Goal: Information Seeking & Learning: Learn about a topic

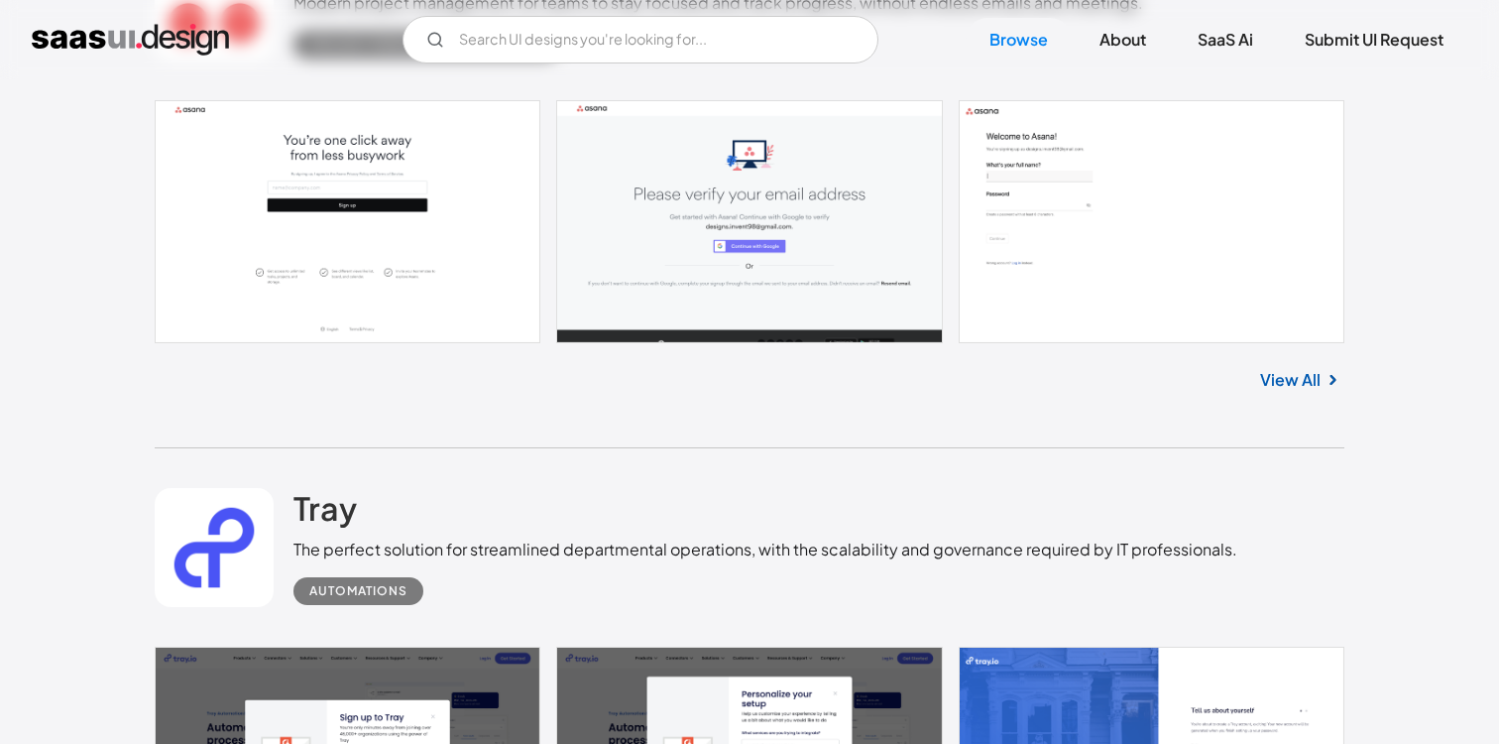
scroll to position [1214, 0]
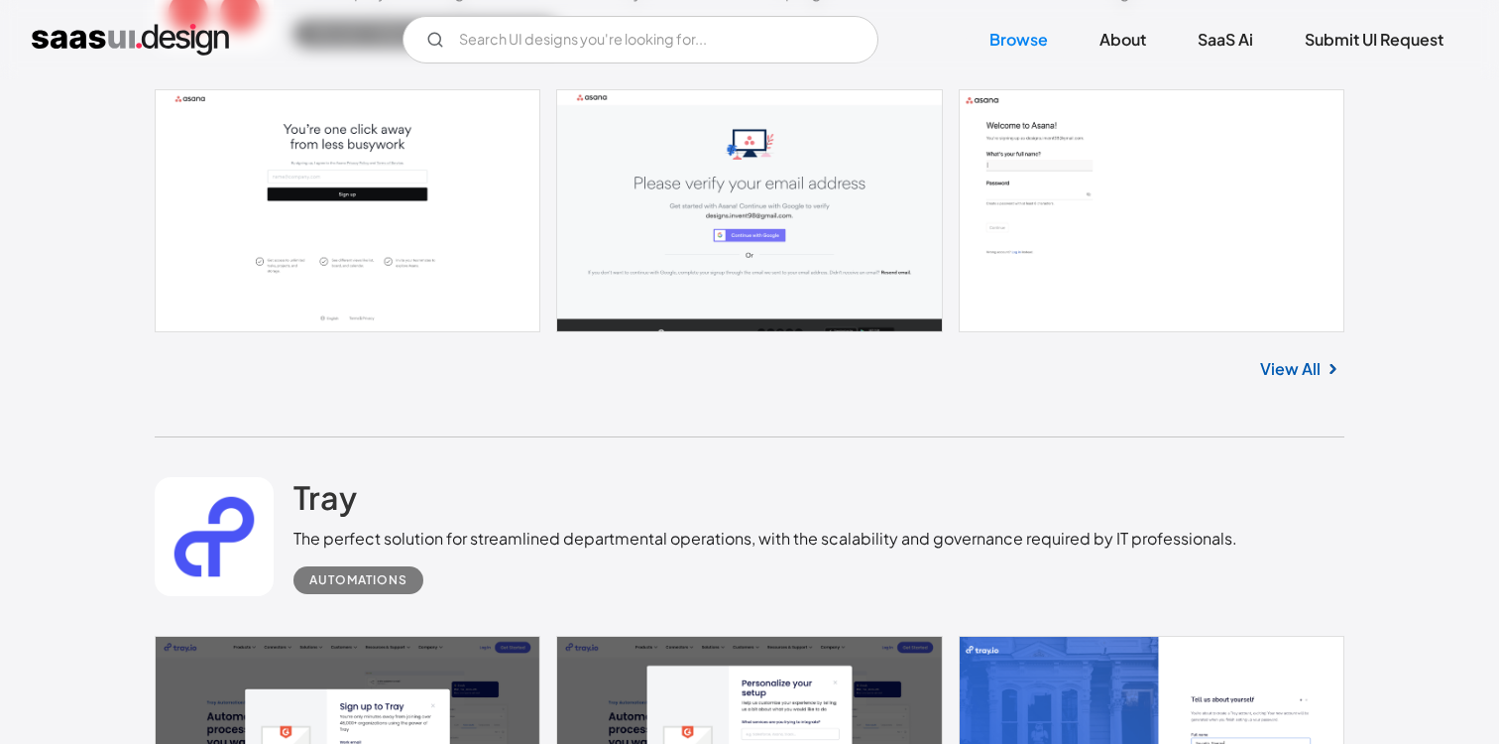
click at [1050, 215] on link at bounding box center [750, 210] width 1190 height 242
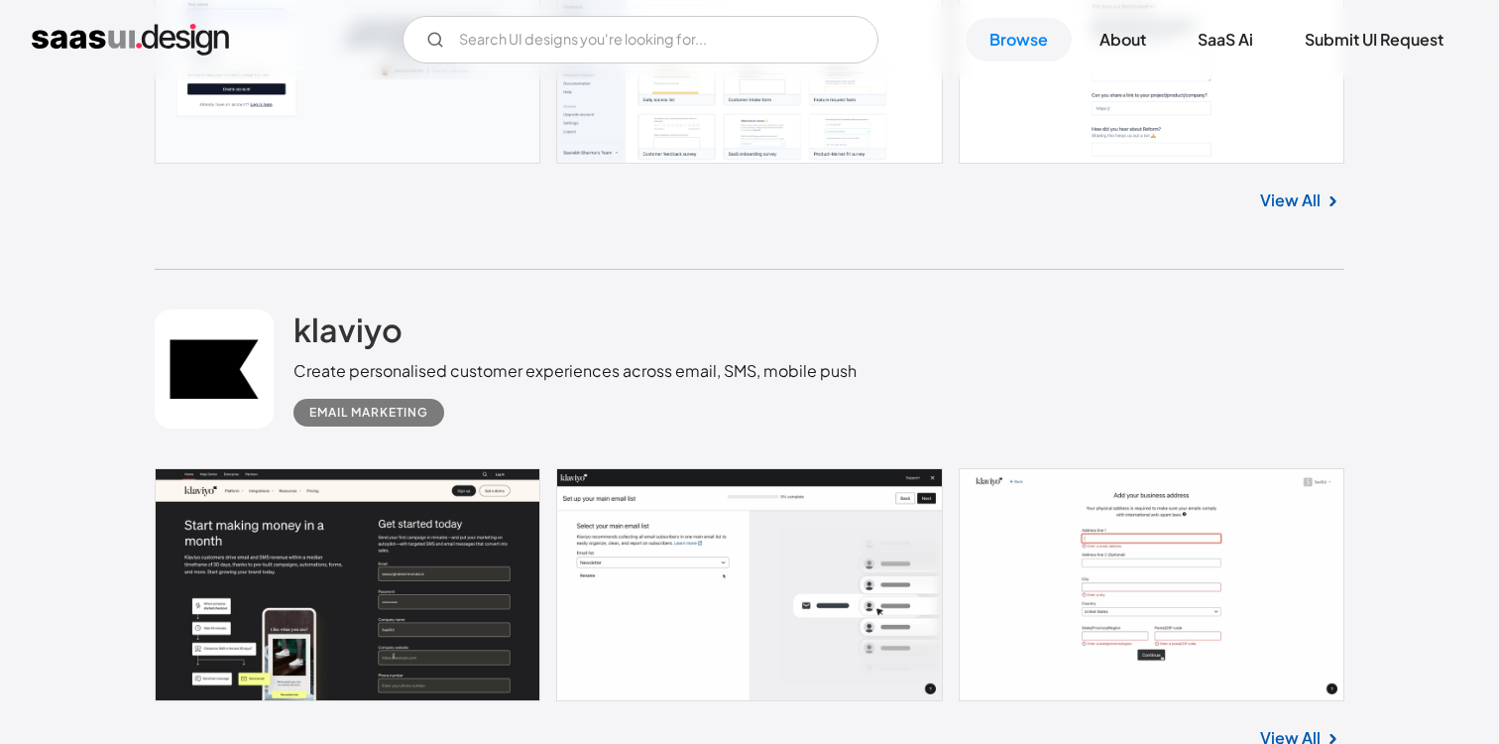
scroll to position [2787, 0]
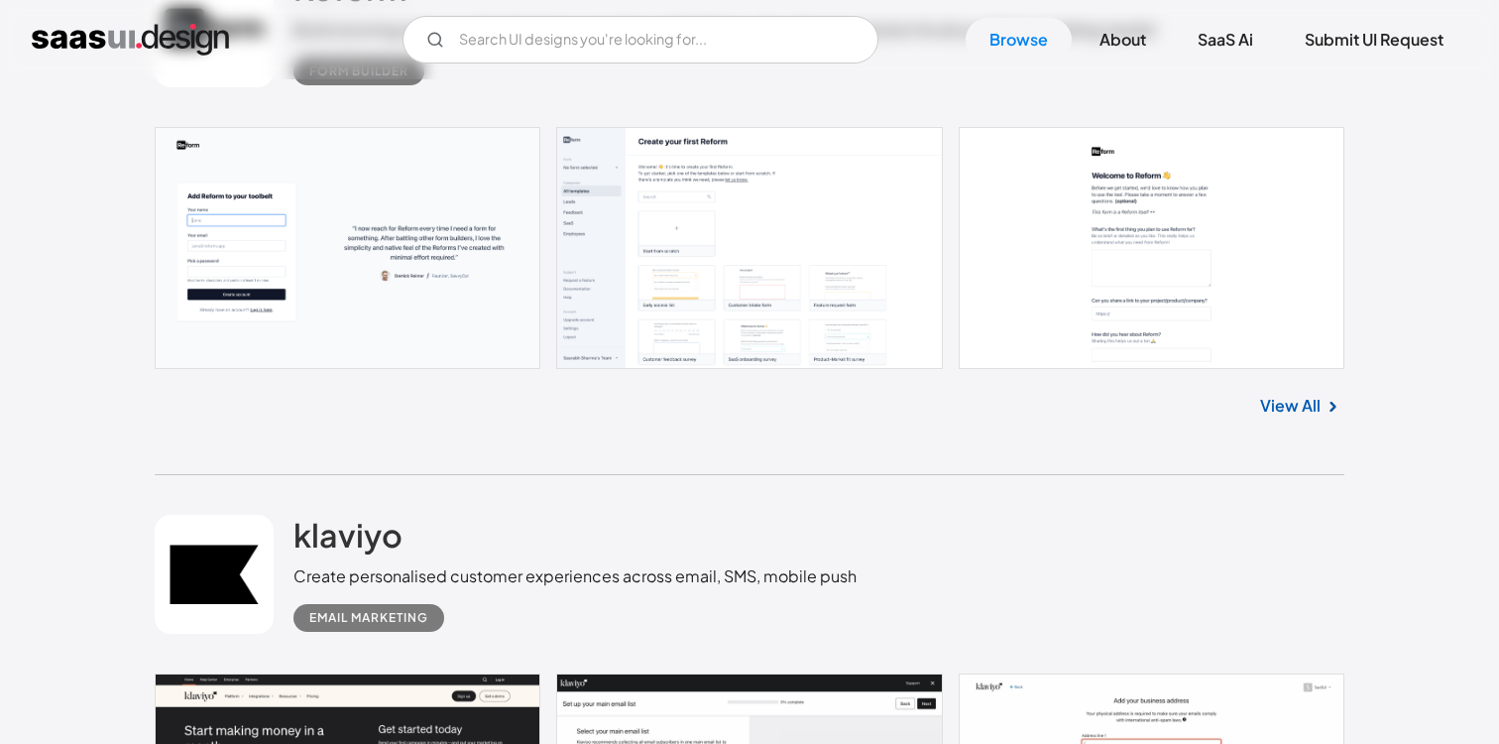
click at [411, 299] on link at bounding box center [750, 248] width 1190 height 242
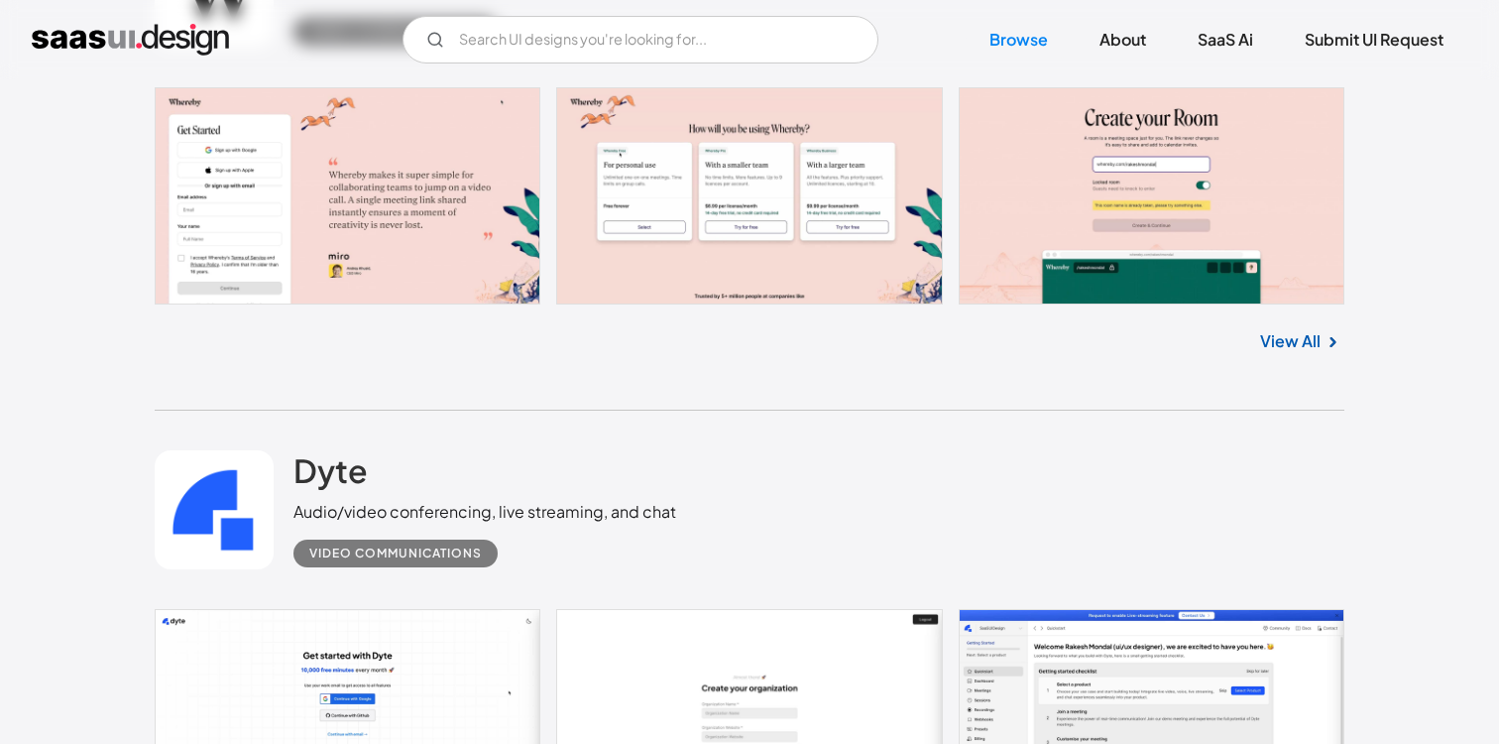
scroll to position [6730, 0]
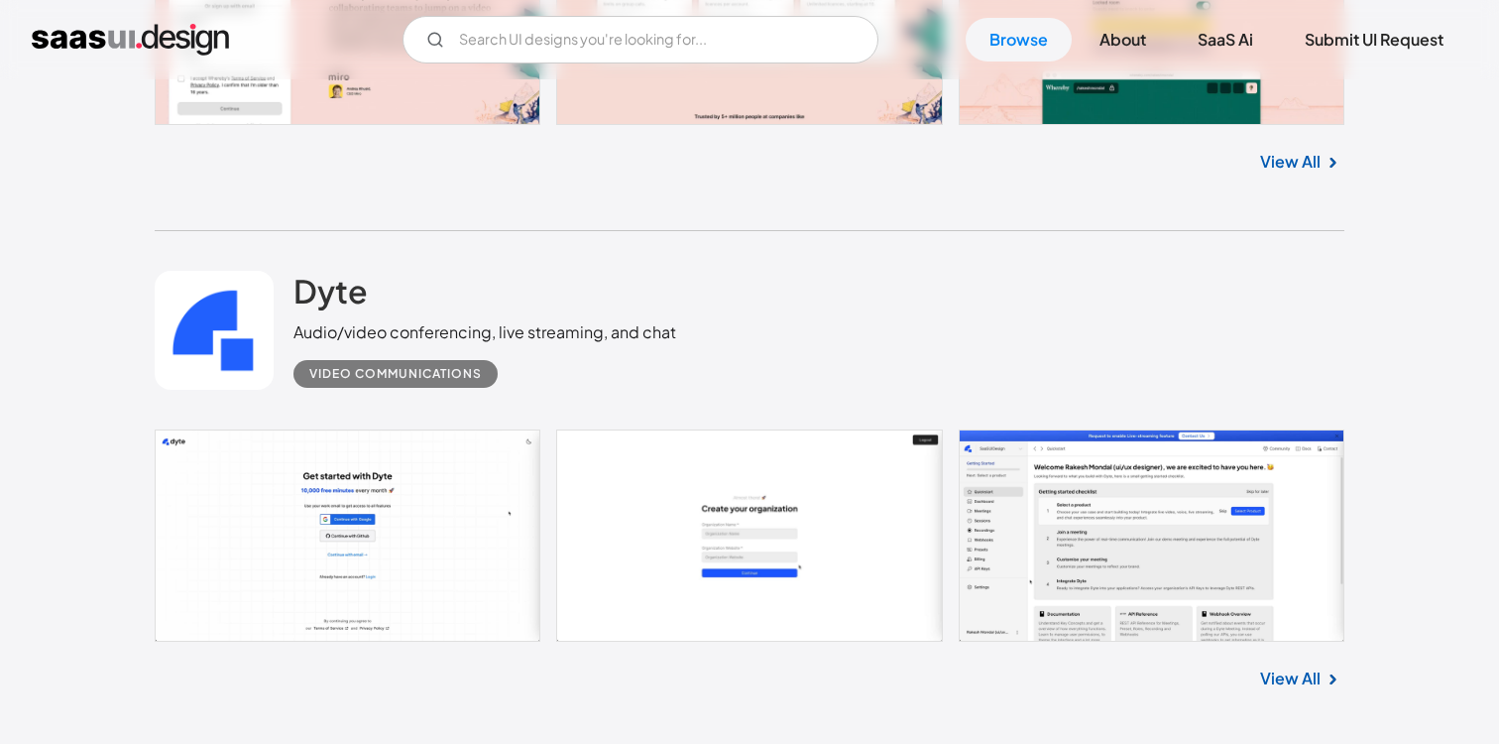
click at [694, 516] on link at bounding box center [750, 535] width 1190 height 212
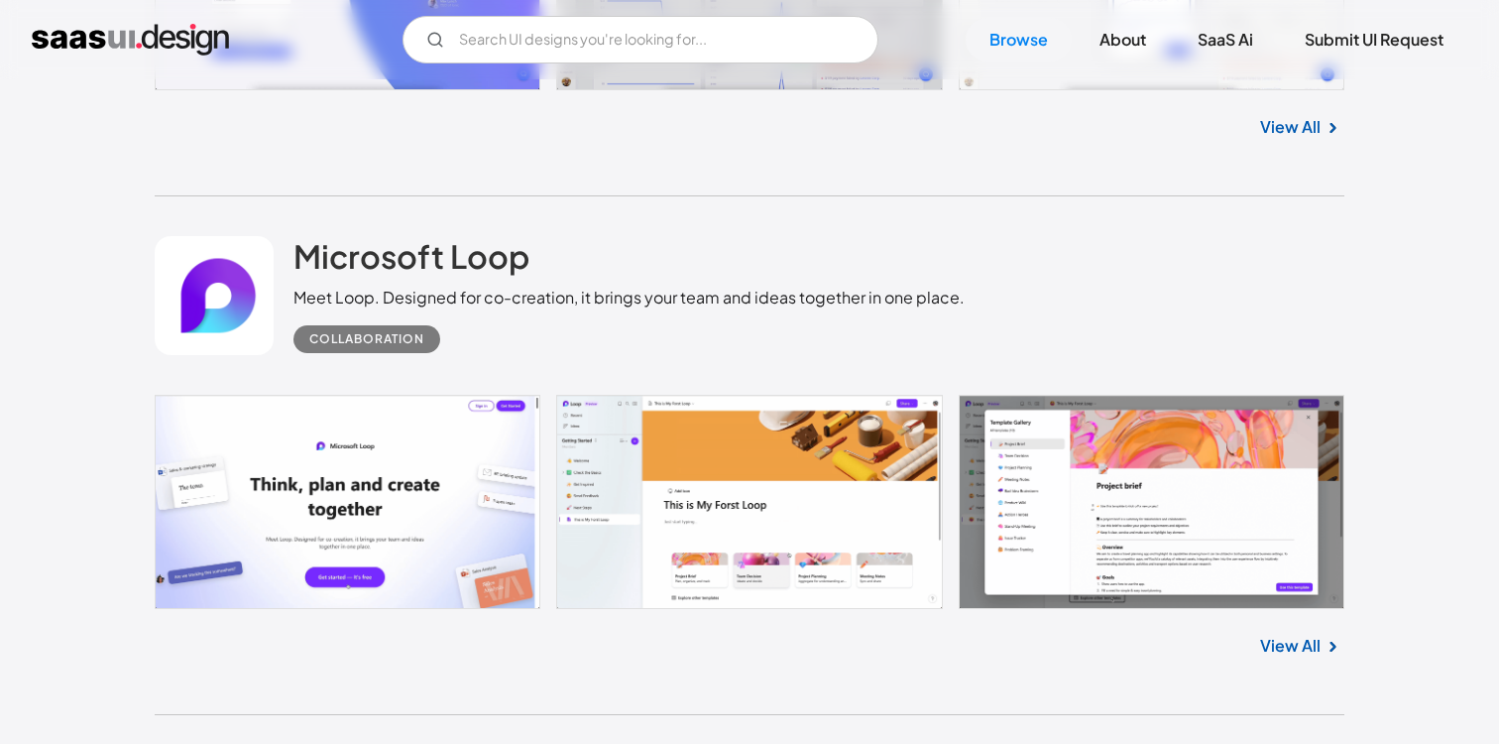
scroll to position [12712, 0]
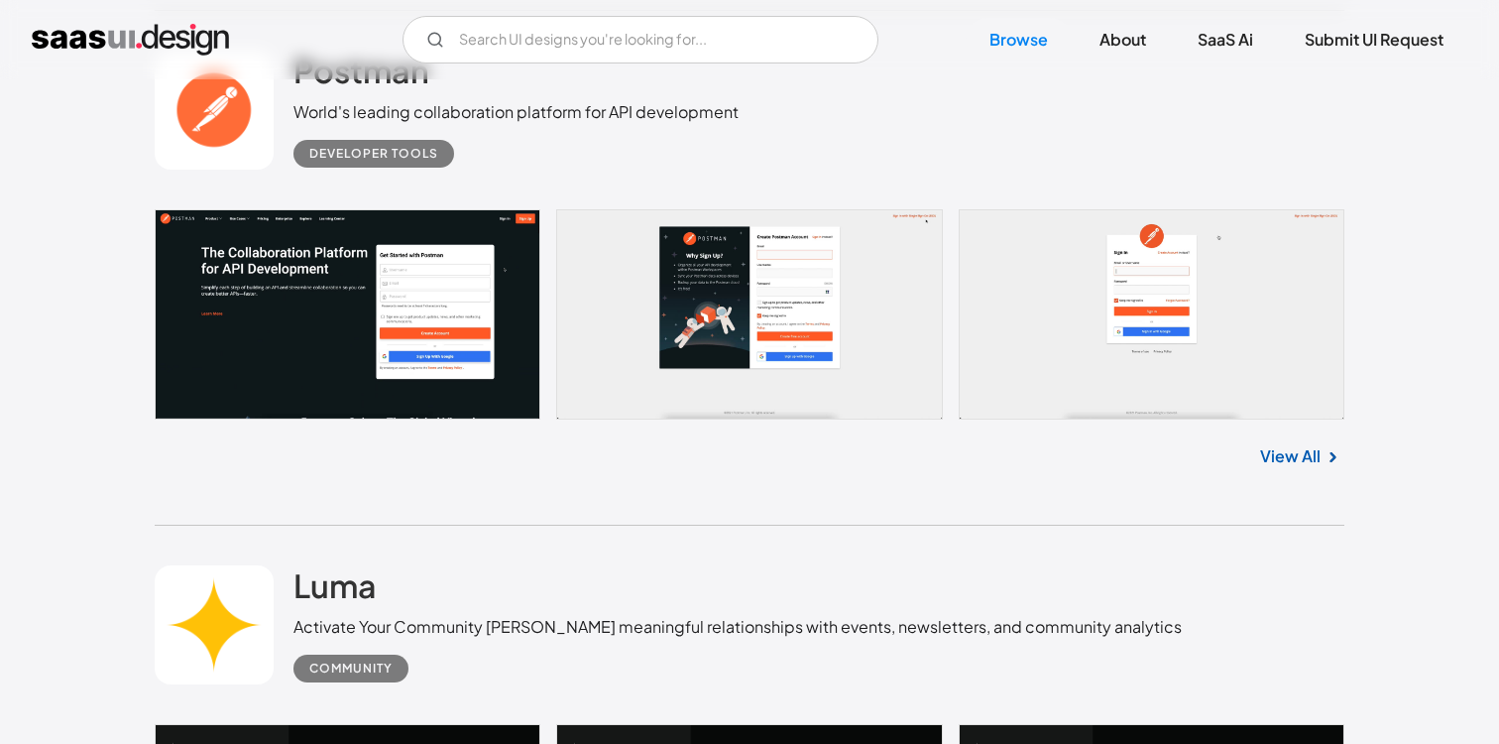
click at [778, 288] on link at bounding box center [750, 314] width 1190 height 210
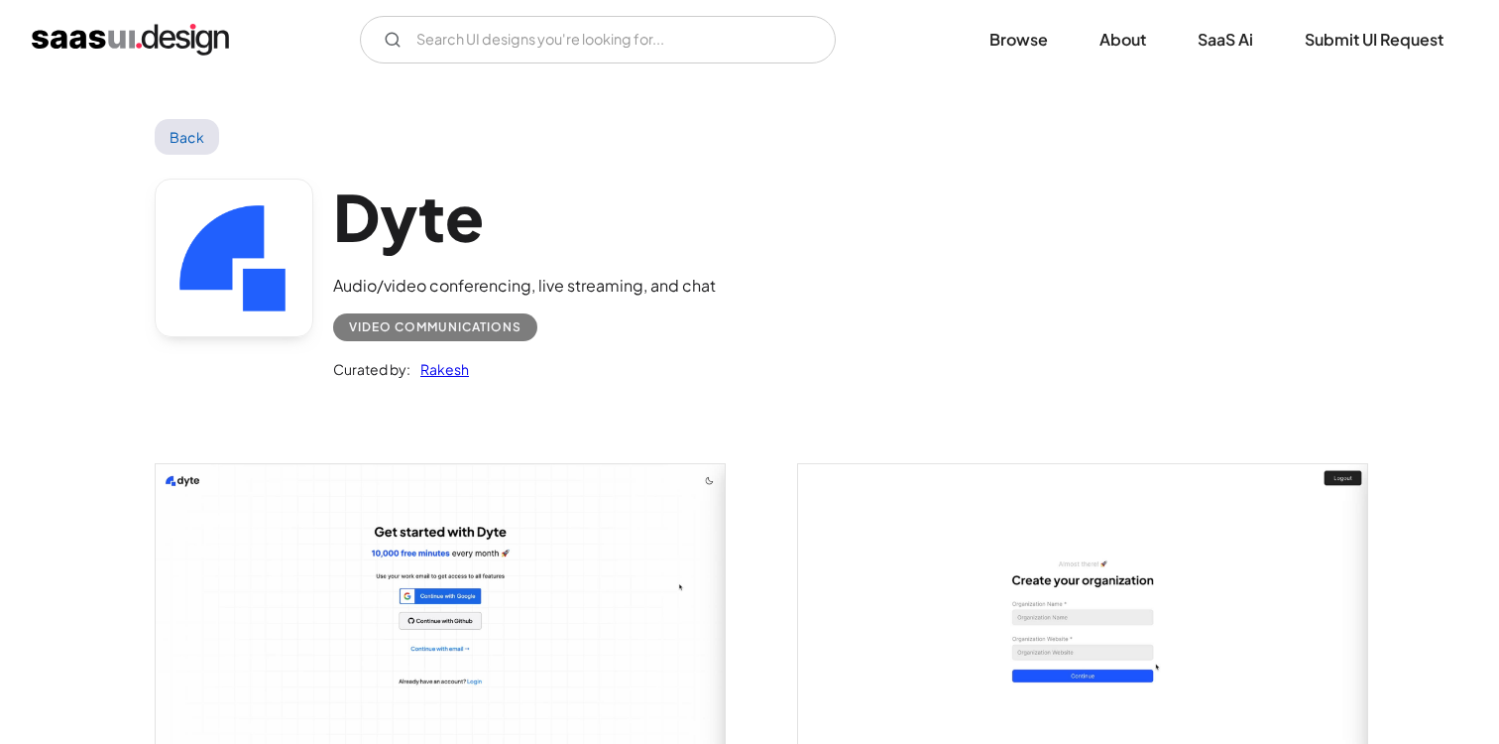
scroll to position [9, 0]
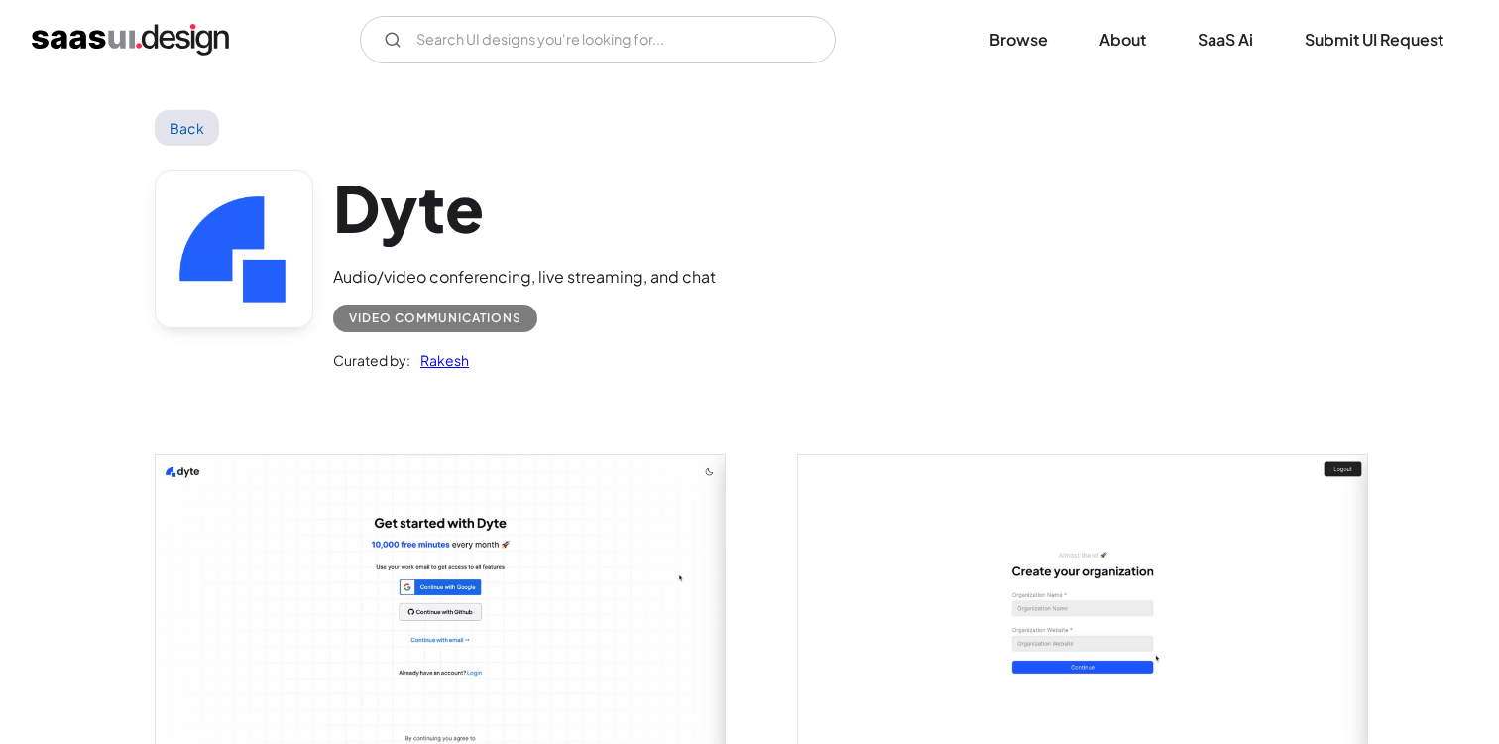
click at [189, 127] on link "Back" at bounding box center [187, 128] width 64 height 36
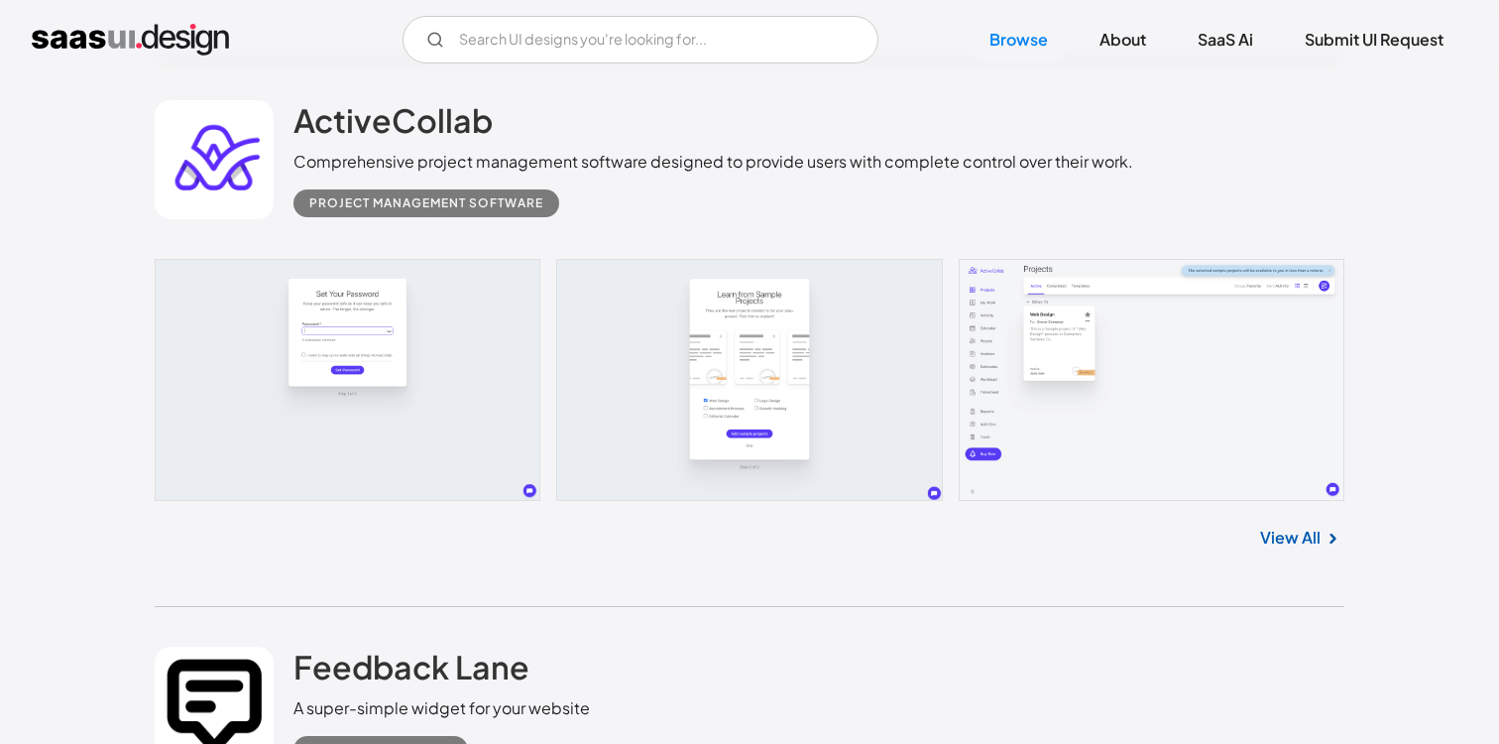
scroll to position [28867, 0]
click at [1287, 565] on div "View All" at bounding box center [750, 532] width 1190 height 65
click at [1293, 548] on link "View All" at bounding box center [1290, 537] width 60 height 24
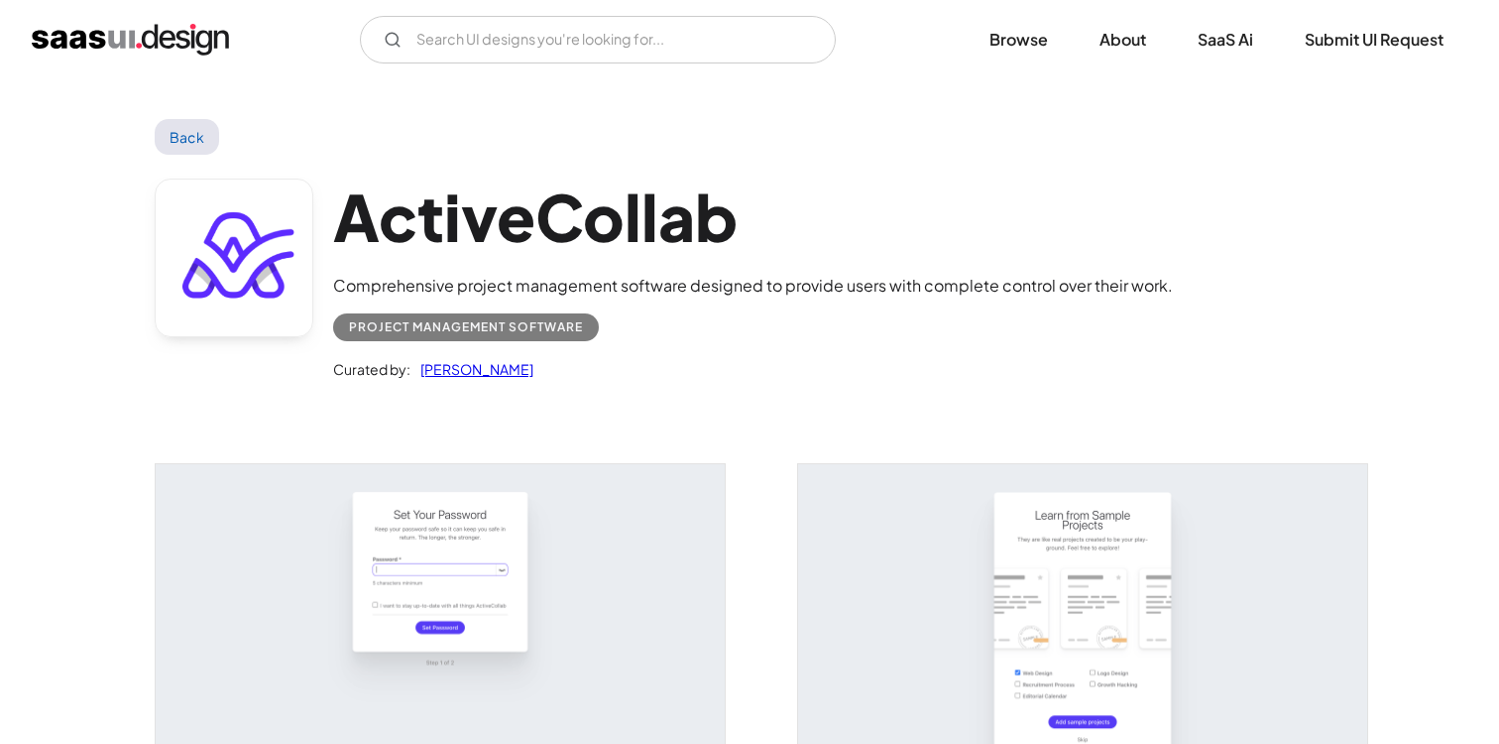
scroll to position [461, 0]
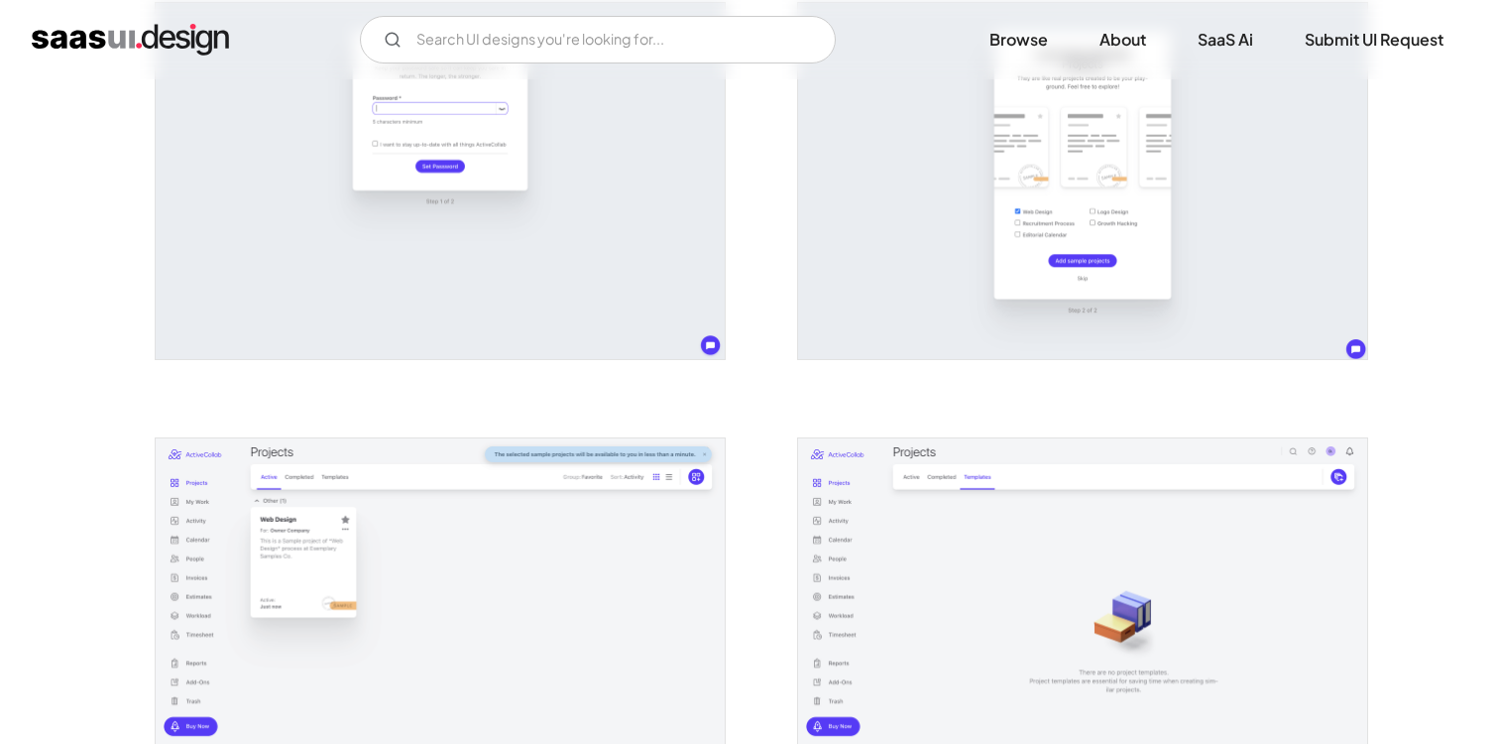
click at [405, 238] on img "open lightbox" at bounding box center [440, 181] width 569 height 356
